Goal: Book appointment/travel/reservation

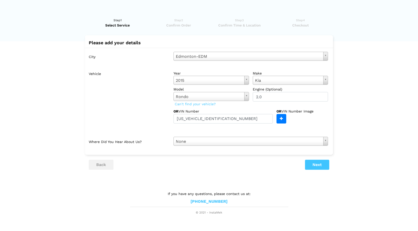
type input "[US_VEHICLE_IDENTIFICATION_NUMBER]"
click at [316, 164] on button "Next" at bounding box center [317, 165] width 24 height 10
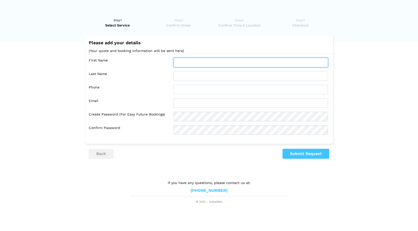
click at [204, 62] on input "text" at bounding box center [251, 63] width 155 height 10
type input "[PERSON_NAME]"
type input "7806809292"
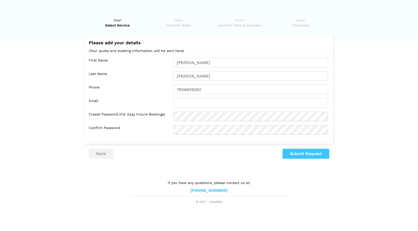
type input "[EMAIL_ADDRESS][DOMAIN_NAME]"
click at [314, 154] on button "Submit Request" at bounding box center [306, 154] width 47 height 10
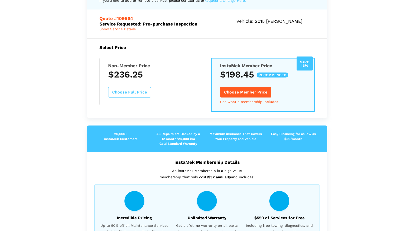
scroll to position [50, 0]
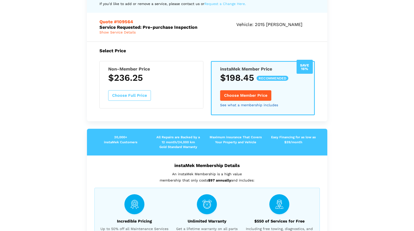
click at [246, 103] on link "See what a membership includes" at bounding box center [249, 105] width 58 height 4
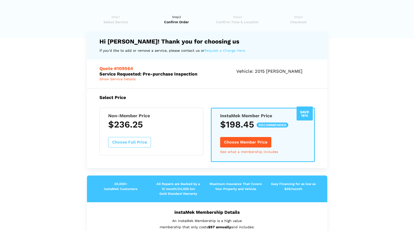
scroll to position [0, 0]
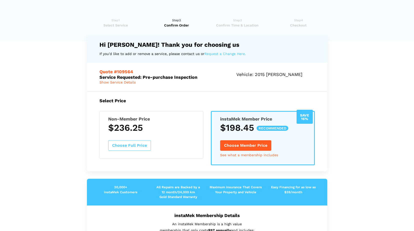
click at [136, 80] on span "Show Service Details" at bounding box center [118, 82] width 36 height 4
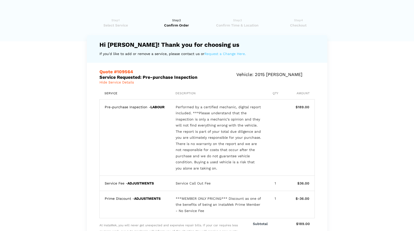
click at [114, 25] on span "Select Service" at bounding box center [116, 25] width 58 height 5
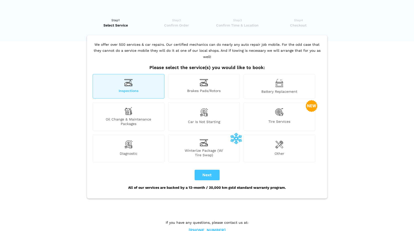
click at [125, 140] on img at bounding box center [128, 144] width 9 height 10
click at [121, 139] on div "Diagnostic" at bounding box center [129, 149] width 72 height 28
click at [269, 82] on div "Battery Replacement" at bounding box center [280, 86] width 72 height 25
click at [197, 80] on div "Brakes Pads/Rotors" at bounding box center [204, 86] width 72 height 25
click at [127, 79] on img at bounding box center [128, 83] width 9 height 8
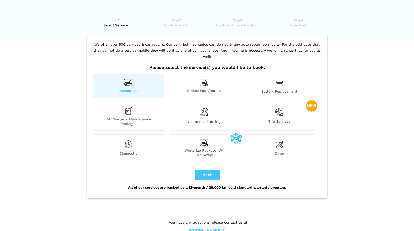
click at [134, 141] on div "Diagnostic" at bounding box center [129, 149] width 72 height 28
drag, startPoint x: 137, startPoint y: 77, endPoint x: 152, endPoint y: 82, distance: 15.3
click at [138, 77] on div "Inspections" at bounding box center [129, 86] width 72 height 25
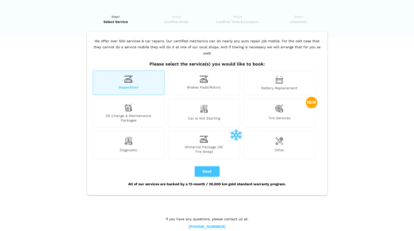
scroll to position [7, 0]
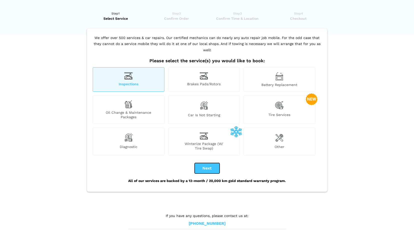
click at [208, 164] on button "Next" at bounding box center [207, 168] width 25 height 11
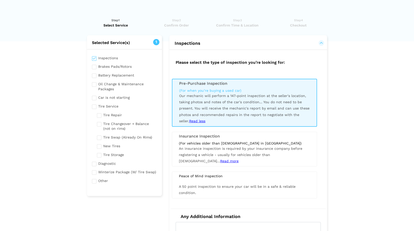
click at [96, 59] on input "checkbox" at bounding box center [124, 58] width 65 height 6
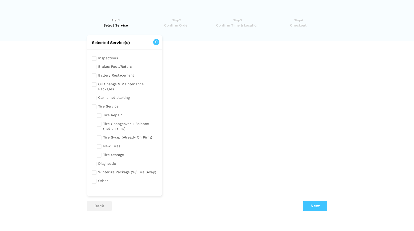
click at [94, 58] on input "checkbox" at bounding box center [124, 58] width 65 height 6
checkbox input "true"
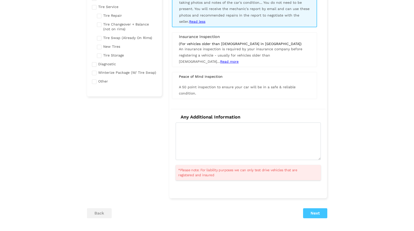
scroll to position [100, 0]
click at [219, 50] on span "An insurance inspection is required by your insurance company before registerin…" at bounding box center [241, 55] width 124 height 17
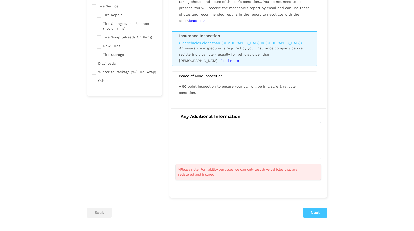
click at [239, 59] on span "Read more" at bounding box center [230, 61] width 19 height 4
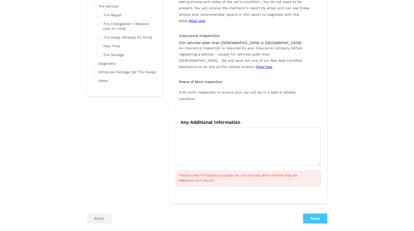
click at [211, 93] on span "A 50 point inspection to ensure your car will be in a safe & reliable condition." at bounding box center [237, 95] width 117 height 10
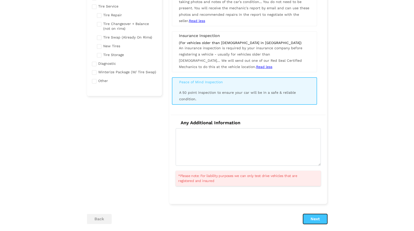
click at [317, 220] on button "Next" at bounding box center [315, 219] width 24 height 10
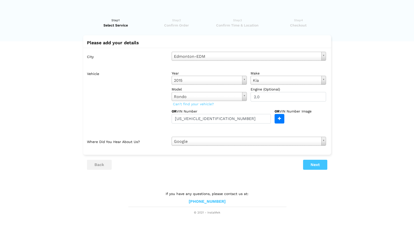
scroll to position [0, 0]
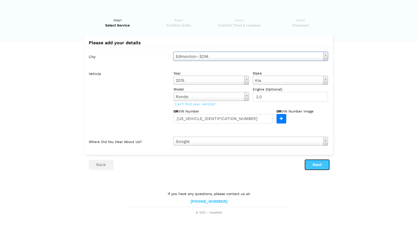
click at [316, 166] on button "Next" at bounding box center [317, 165] width 24 height 10
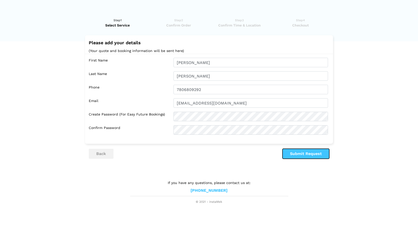
click at [316, 155] on button "Submit Request" at bounding box center [306, 154] width 47 height 10
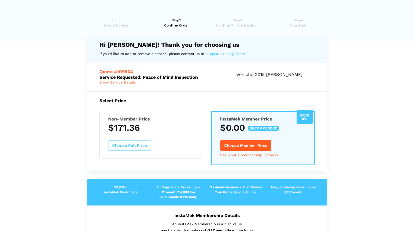
click at [176, 131] on div "Non-Member Price $171.36 Choose Full Price" at bounding box center [152, 135] width 104 height 48
click at [172, 143] on div "Non-Member Price $171.36 Choose Full Price" at bounding box center [152, 135] width 104 height 48
click at [146, 140] on button "Choose Full Price" at bounding box center [129, 145] width 43 height 11
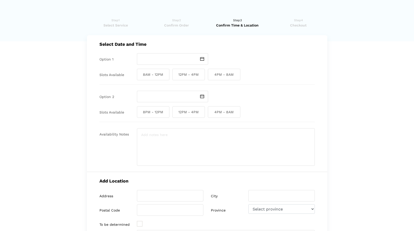
click at [203, 59] on img at bounding box center [202, 59] width 4 height 4
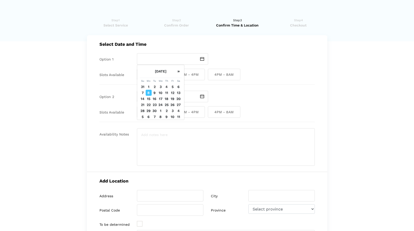
click at [148, 96] on td "8" at bounding box center [149, 93] width 6 height 6
type input "[DATE]"
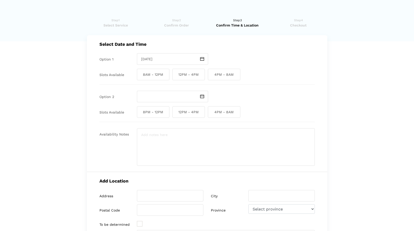
click at [223, 75] on span "4PM - 8AM" at bounding box center [224, 75] width 33 height 12
click at [211, 75] on input "4PM - 8AM" at bounding box center [209, 75] width 3 height 12
checkbox input "true"
click at [201, 97] on img at bounding box center [202, 97] width 4 height 4
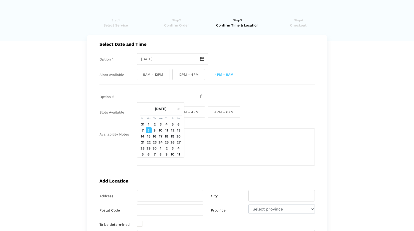
click at [201, 97] on img at bounding box center [202, 97] width 4 height 4
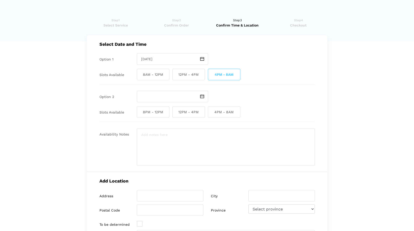
click at [231, 99] on div at bounding box center [226, 97] width 178 height 12
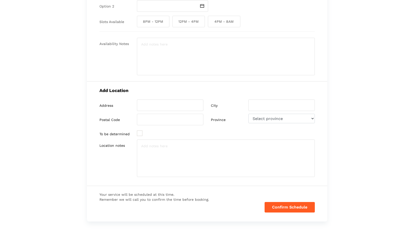
scroll to position [100, 0]
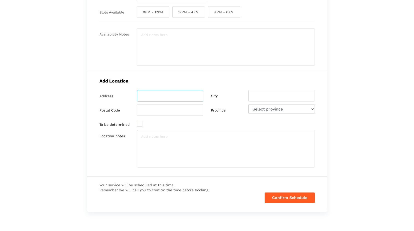
click at [187, 99] on input "search" at bounding box center [170, 96] width 67 height 12
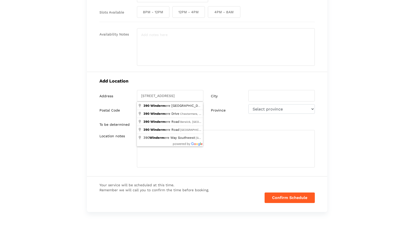
type input "[STREET_ADDRESS]"
type input "Chestermere"
type input "T1X 0E1"
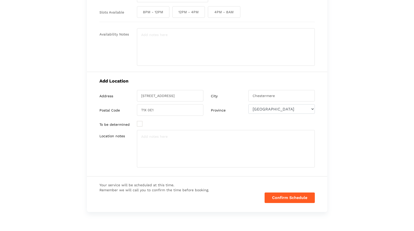
drag, startPoint x: 170, startPoint y: 110, endPoint x: 190, endPoint y: 86, distance: 31.0
click at [190, 86] on div "Add Location Address [STREET_ADDRESS] City [GEOGRAPHIC_DATA] Postal Code T1X 0E…" at bounding box center [207, 124] width 241 height 105
click at [180, 97] on input "[STREET_ADDRESS]" at bounding box center [170, 96] width 67 height 12
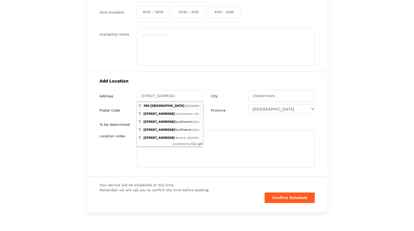
type input "[STREET_ADDRESS]"
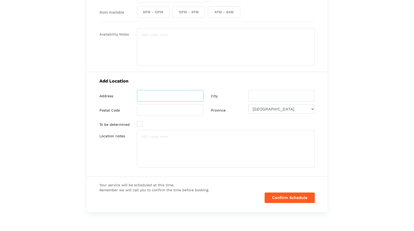
click at [164, 99] on input "search" at bounding box center [170, 96] width 67 height 12
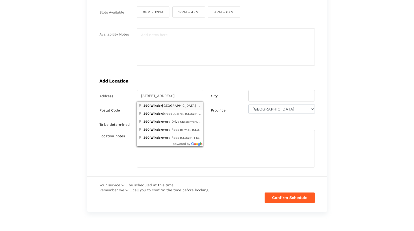
type input "[STREET_ADDRESS]"
type input "[GEOGRAPHIC_DATA]"
type input "T6W 2W4"
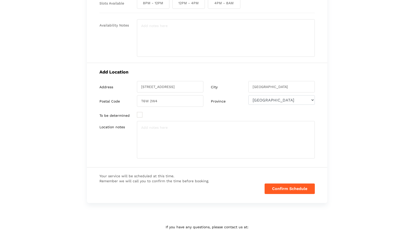
scroll to position [127, 0]
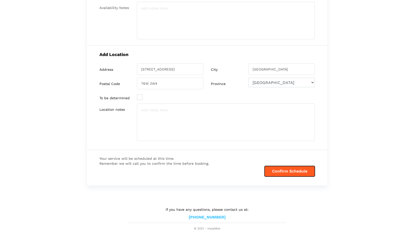
click at [284, 174] on button "Confirm Schedule" at bounding box center [290, 171] width 50 height 11
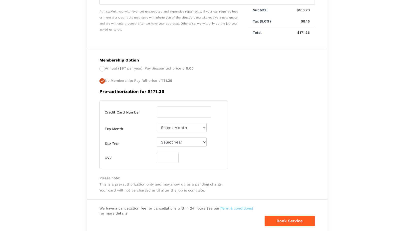
scroll to position [0, 0]
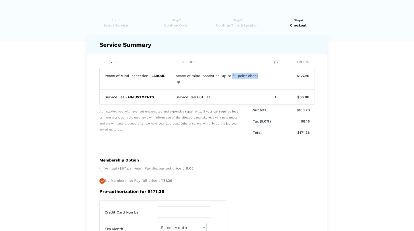
drag, startPoint x: 231, startPoint y: 76, endPoint x: 258, endPoint y: 76, distance: 26.8
click at [258, 76] on div "peace of mind inspection, up to 50 point check up" at bounding box center [219, 79] width 86 height 12
drag, startPoint x: 258, startPoint y: 76, endPoint x: 238, endPoint y: 75, distance: 20.0
